Goal: Information Seeking & Learning: Learn about a topic

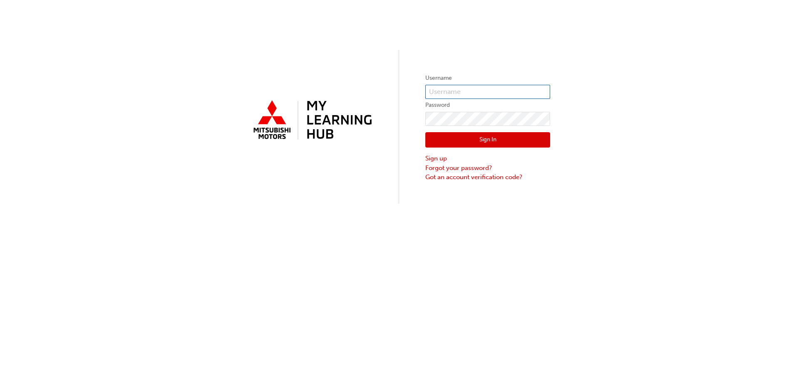
type input "0005741440"
click at [471, 141] on button "Sign In" at bounding box center [487, 140] width 125 height 16
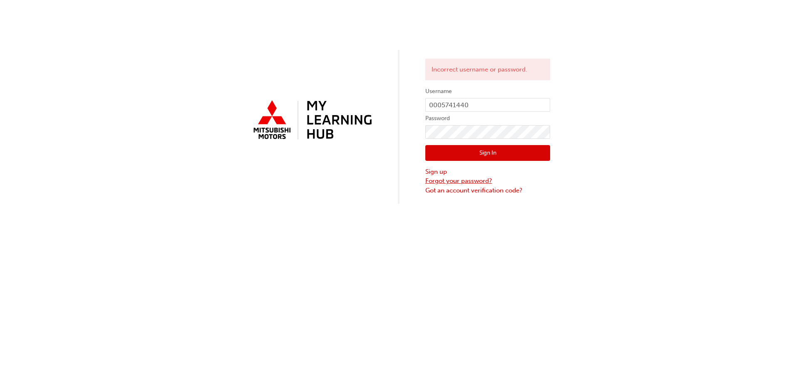
click at [460, 179] on link "Forgot your password?" at bounding box center [487, 181] width 125 height 10
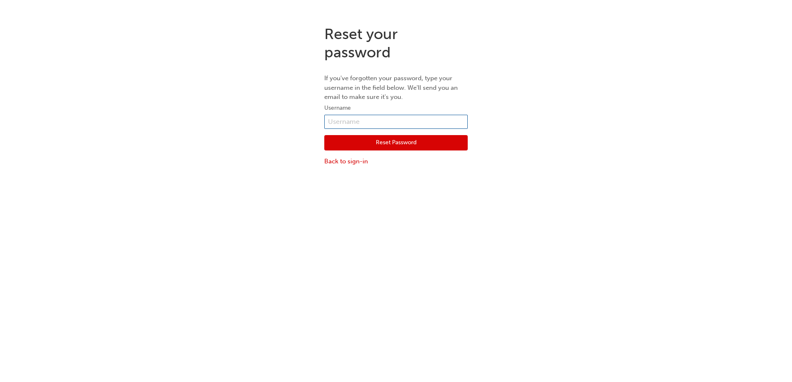
click at [387, 121] on input "text" at bounding box center [396, 122] width 144 height 14
type input "0005741440"
click at [396, 142] on button "Reset Password" at bounding box center [396, 143] width 144 height 16
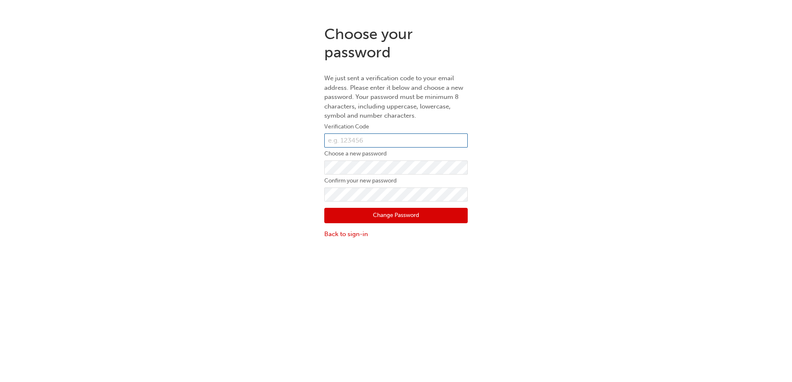
click at [358, 141] on input "text" at bounding box center [396, 141] width 144 height 14
click at [374, 143] on input "text" at bounding box center [396, 141] width 144 height 14
paste input "809165"
type input "809165"
click at [427, 215] on button "Change Password" at bounding box center [396, 216] width 144 height 16
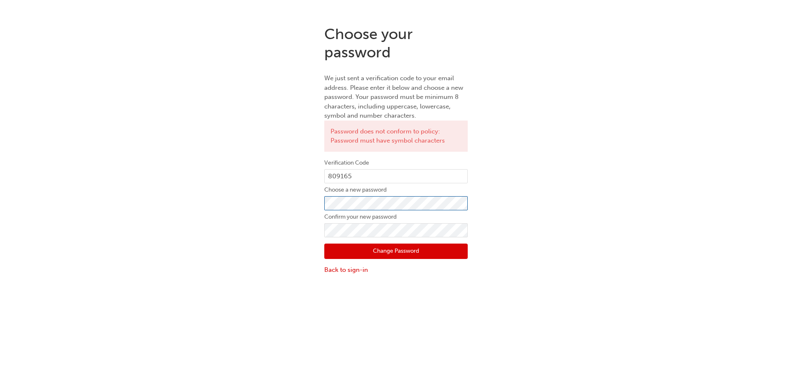
click at [301, 208] on div "Choose your password We just sent a verification code to your email address. Pl…" at bounding box center [396, 150] width 792 height 262
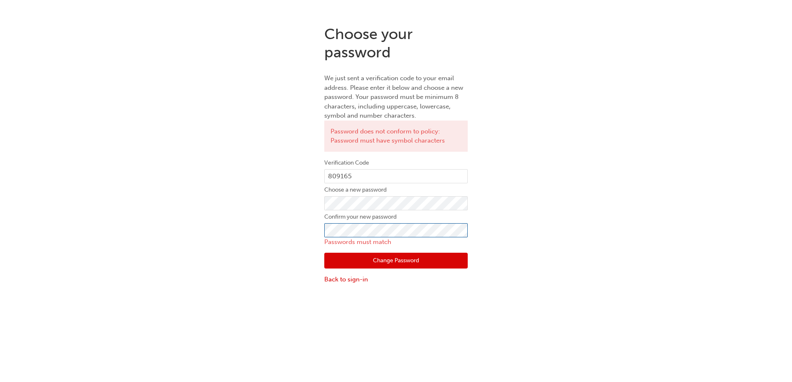
click at [311, 231] on div "Choose your password We just sent a verification code to your email address. Pl…" at bounding box center [396, 155] width 792 height 272
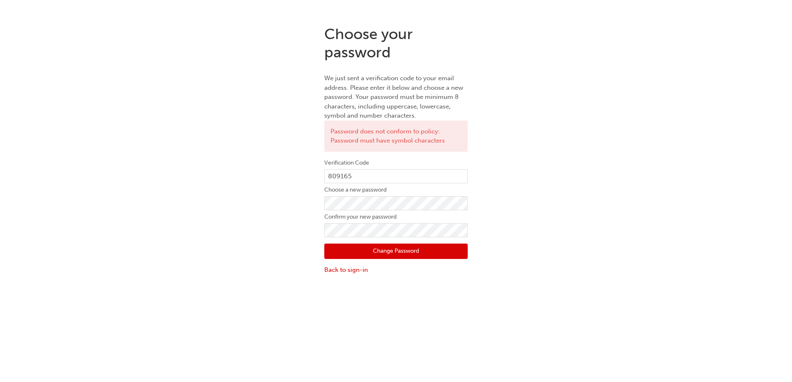
click at [357, 249] on button "Change Password" at bounding box center [396, 252] width 144 height 16
click at [319, 206] on div "Choose your password We just sent a verification code to your email address. Pl…" at bounding box center [396, 150] width 156 height 262
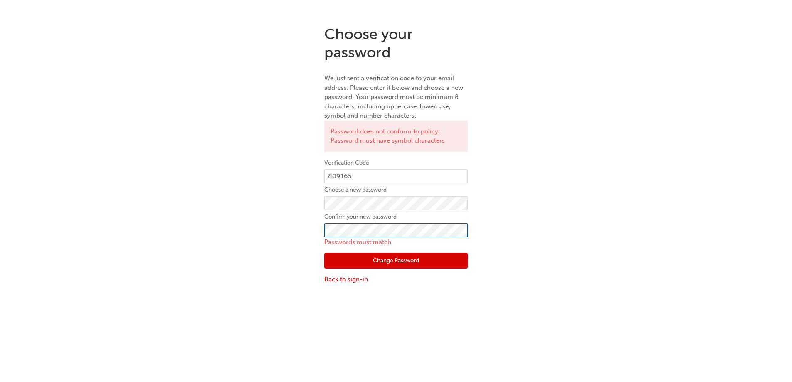
click at [317, 231] on div "Choose your password We just sent a verification code to your email address. Pl…" at bounding box center [396, 155] width 792 height 272
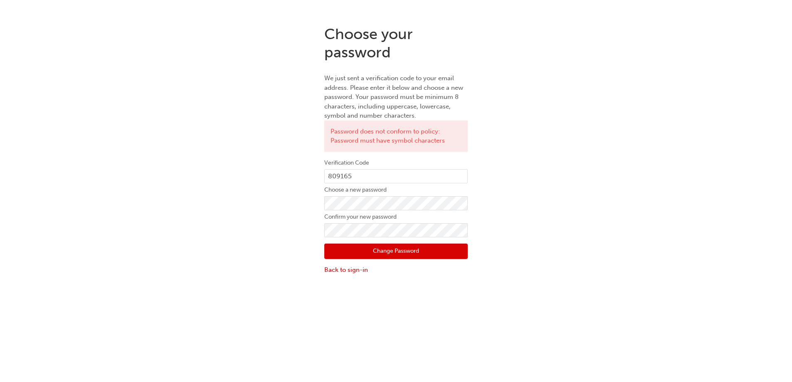
click at [342, 247] on button "Change Password" at bounding box center [396, 252] width 144 height 16
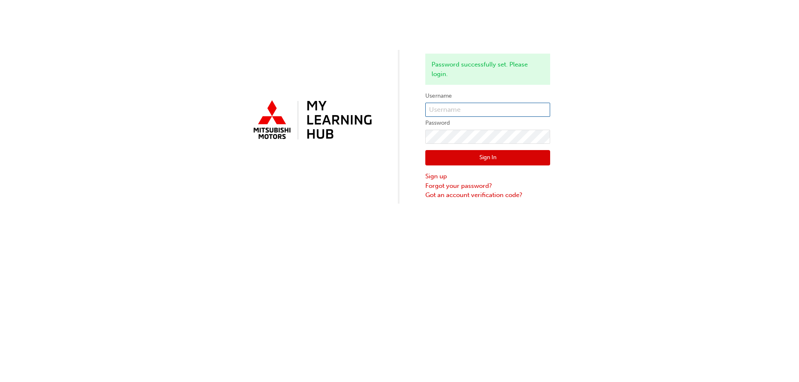
type input "0005741440"
click at [512, 158] on button "Sign In" at bounding box center [487, 158] width 125 height 16
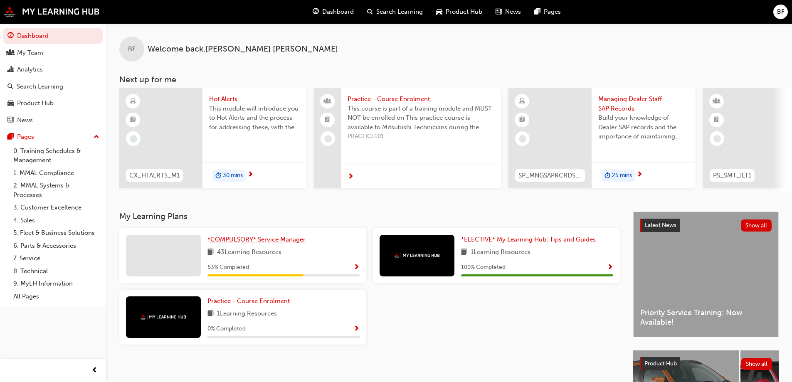
click at [272, 242] on span "*COMPULSORY* Service Manager" at bounding box center [257, 239] width 98 height 7
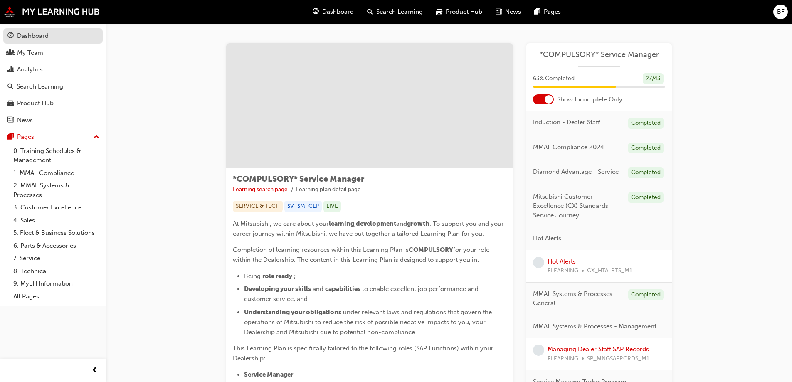
click at [42, 32] on div "Dashboard" at bounding box center [33, 36] width 32 height 10
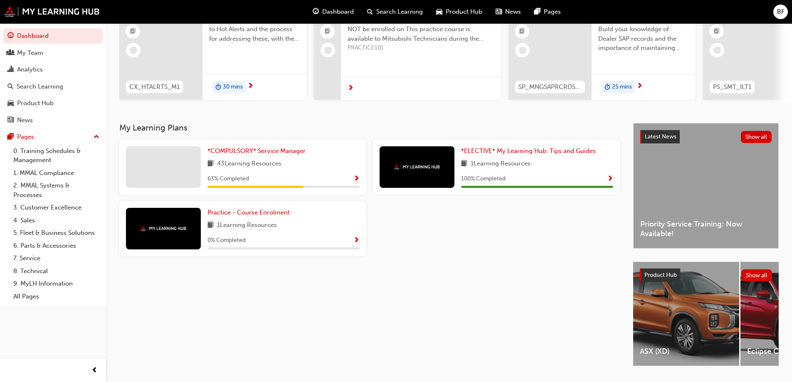
scroll to position [115, 0]
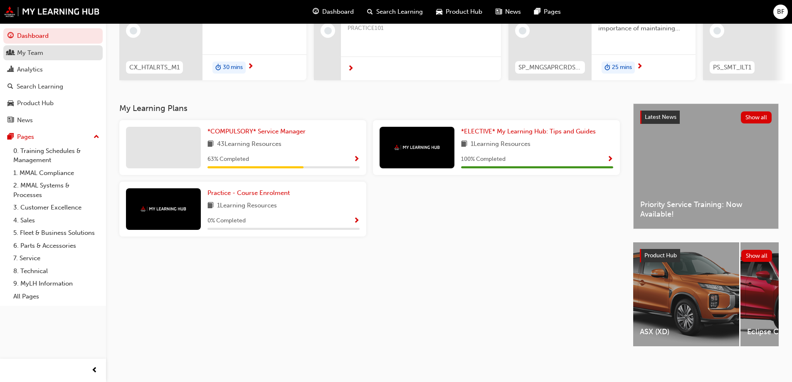
click at [26, 53] on div "My Team" at bounding box center [30, 53] width 26 height 10
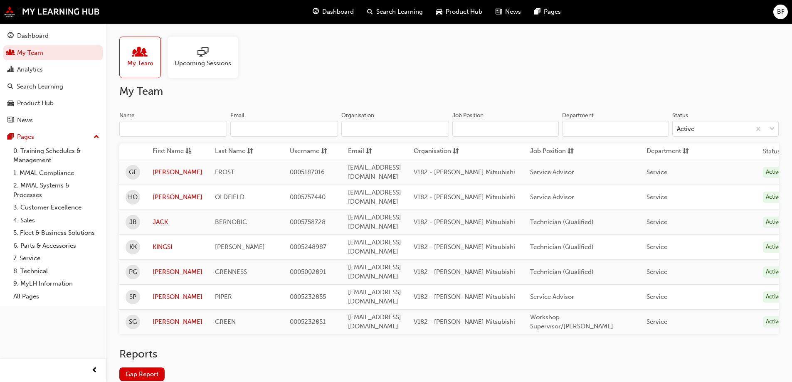
click at [164, 125] on input "Name" at bounding box center [173, 129] width 108 height 16
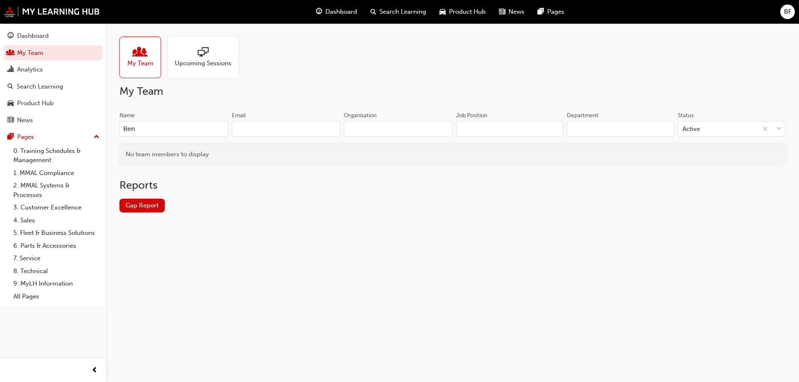
drag, startPoint x: 165, startPoint y: 126, endPoint x: 147, endPoint y: 127, distance: 17.9
click at [147, 127] on input "Ben" at bounding box center [173, 129] width 109 height 16
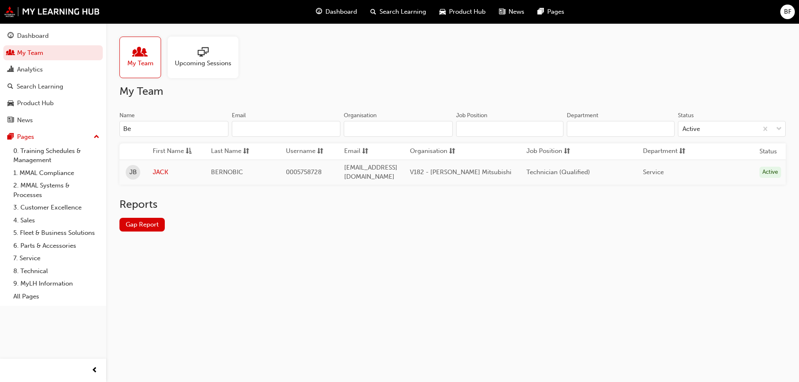
type input "B"
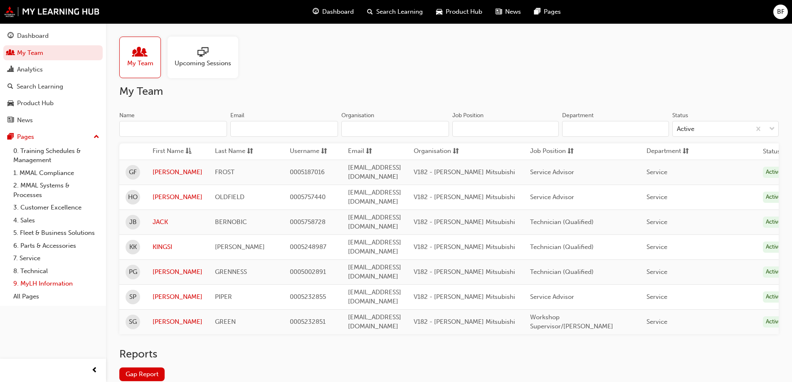
click at [47, 285] on link "9. MyLH Information" at bounding box center [56, 283] width 93 height 13
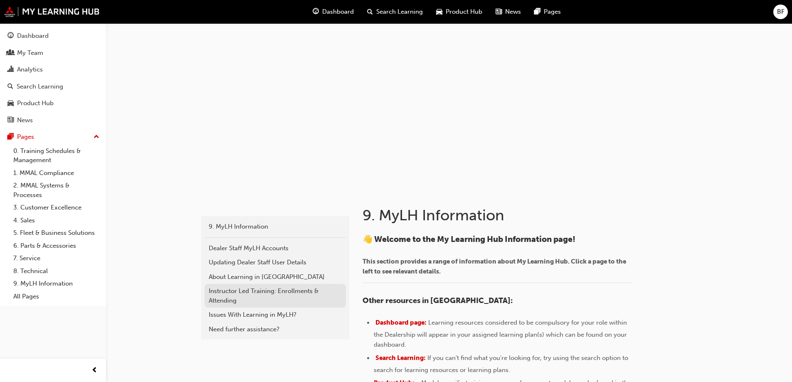
click at [302, 293] on div "Instructor Led Training: Enrollments & Attending" at bounding box center [275, 296] width 133 height 19
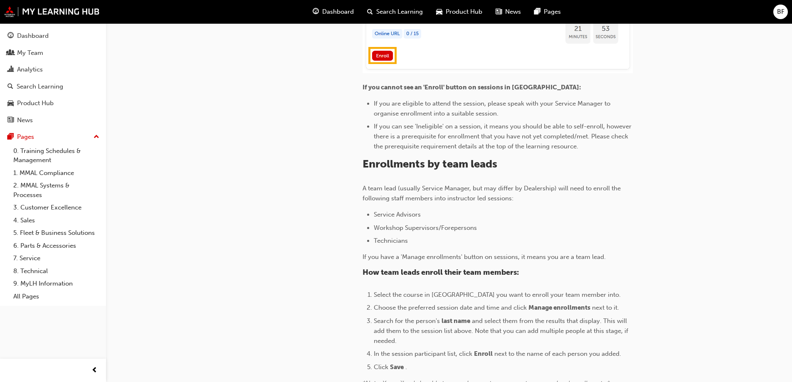
scroll to position [710, 0]
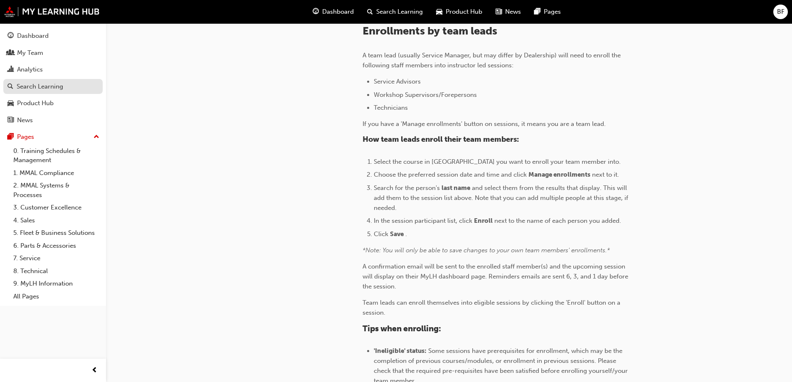
click at [42, 89] on div "Search Learning" at bounding box center [40, 87] width 47 height 10
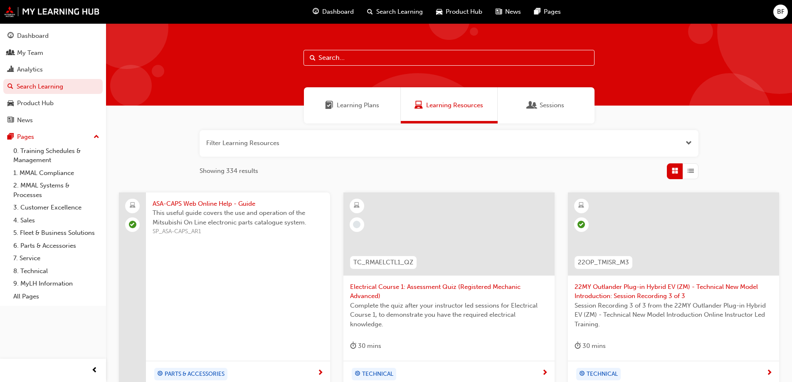
click at [571, 105] on div "Sessions" at bounding box center [546, 105] width 97 height 36
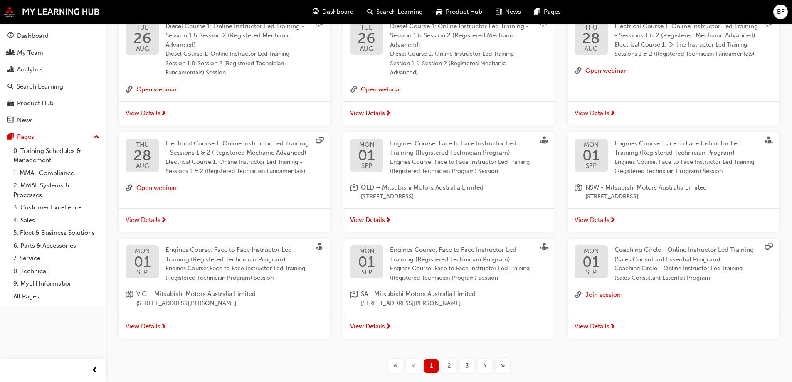
scroll to position [222, 0]
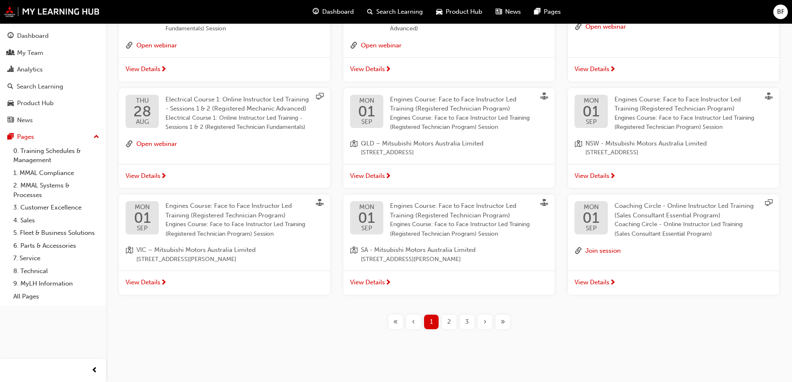
click at [452, 322] on div "2" at bounding box center [449, 322] width 15 height 15
click at [449, 322] on span "2" at bounding box center [450, 322] width 4 height 10
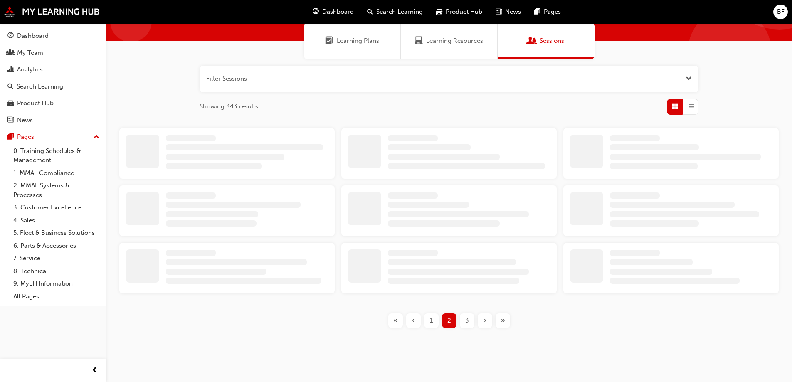
scroll to position [213, 0]
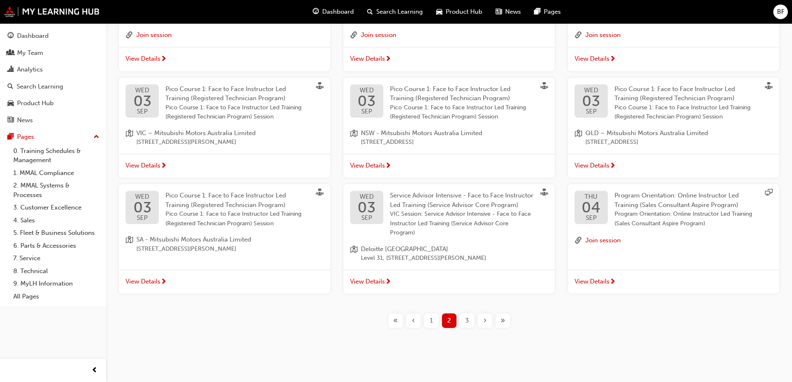
click at [413, 322] on span "‹" at bounding box center [413, 321] width 3 height 10
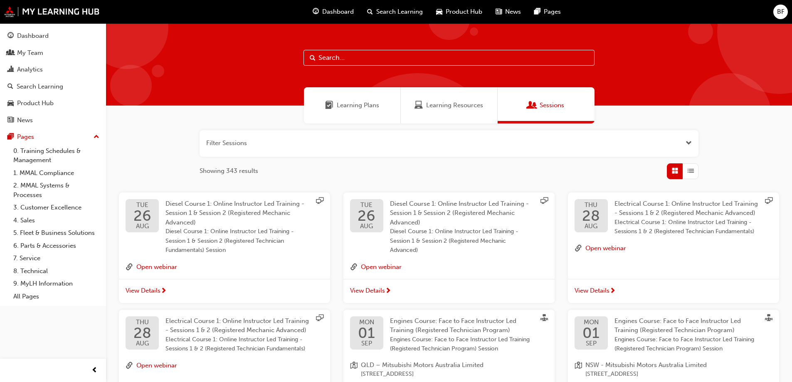
click at [349, 107] on span "Learning Plans" at bounding box center [358, 106] width 42 height 10
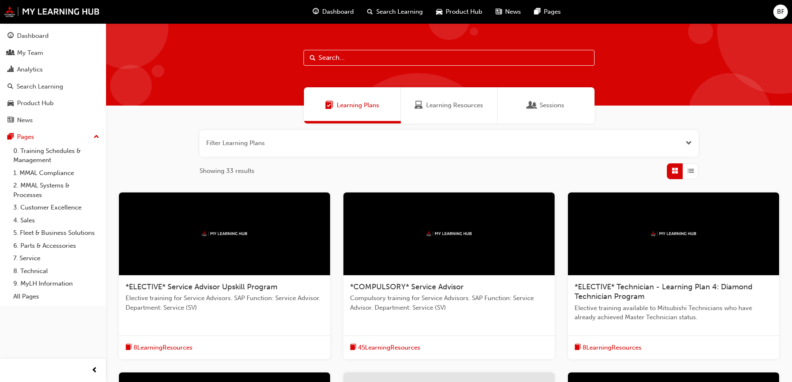
click at [692, 173] on span "List" at bounding box center [691, 171] width 6 height 10
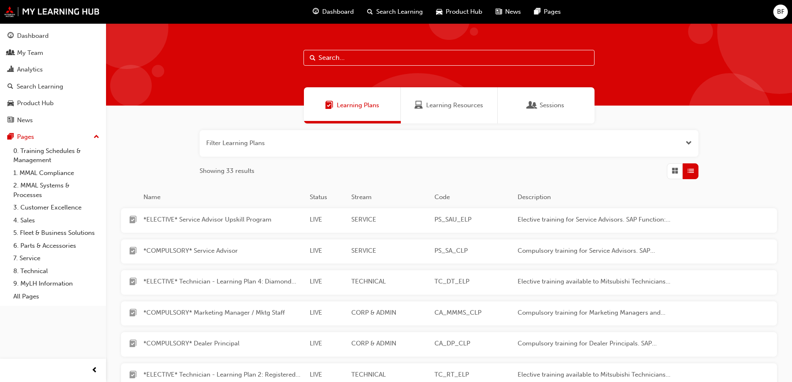
click at [460, 103] on span "Learning Resources" at bounding box center [454, 106] width 57 height 10
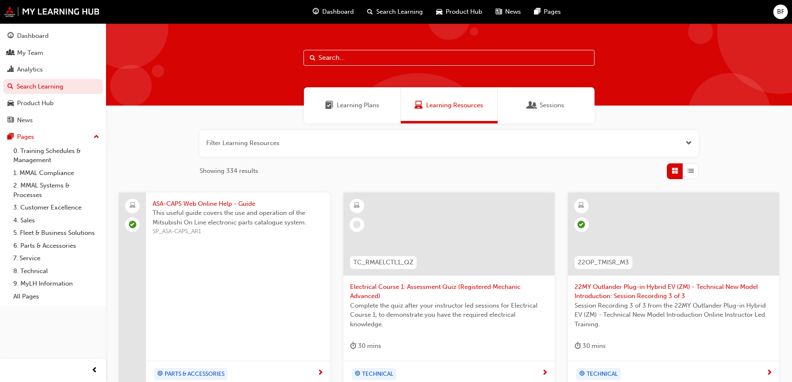
click at [693, 174] on span "List" at bounding box center [691, 171] width 6 height 10
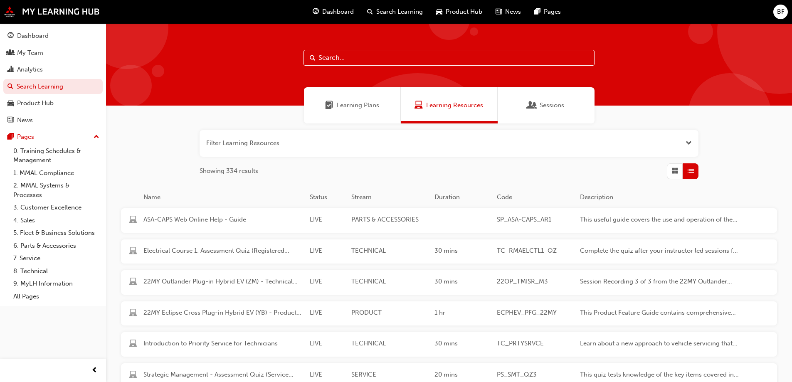
click at [406, 57] on input "text" at bounding box center [449, 58] width 291 height 16
paste input "Coaching Circle"
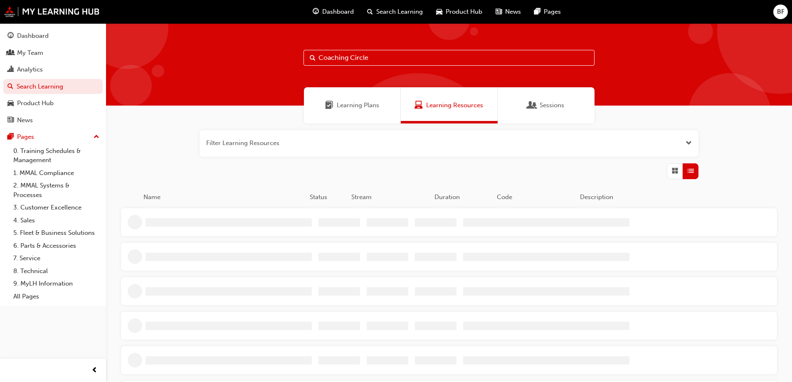
type input "Coaching Circle"
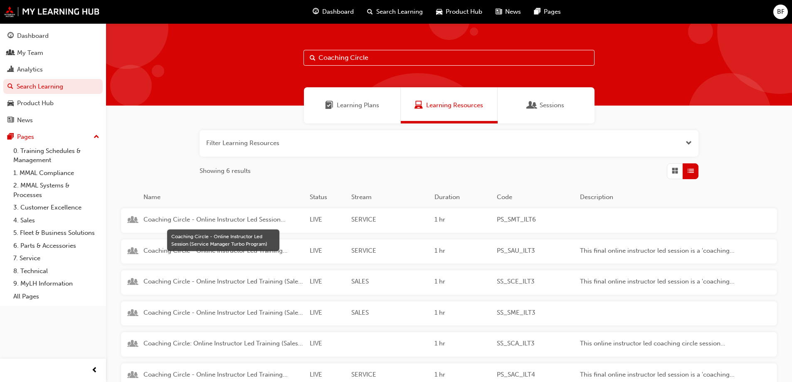
click at [275, 220] on span "Coaching Circle - Online Instructor Led Session (Service Manager Turbo Program)" at bounding box center [224, 220] width 160 height 10
